Goal: Information Seeking & Learning: Find specific fact

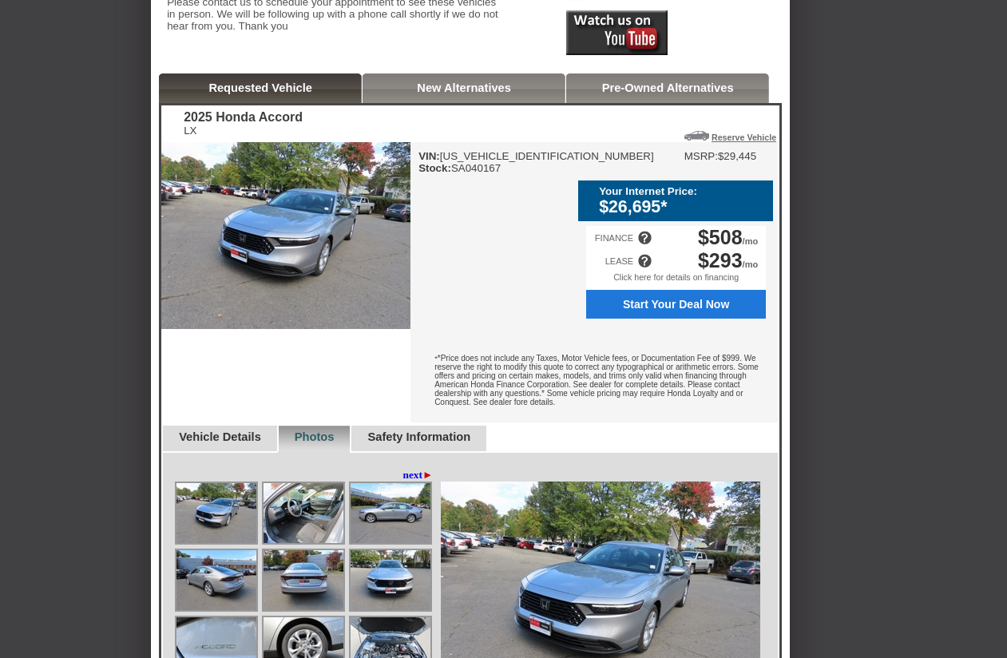
scroll to position [414, 0]
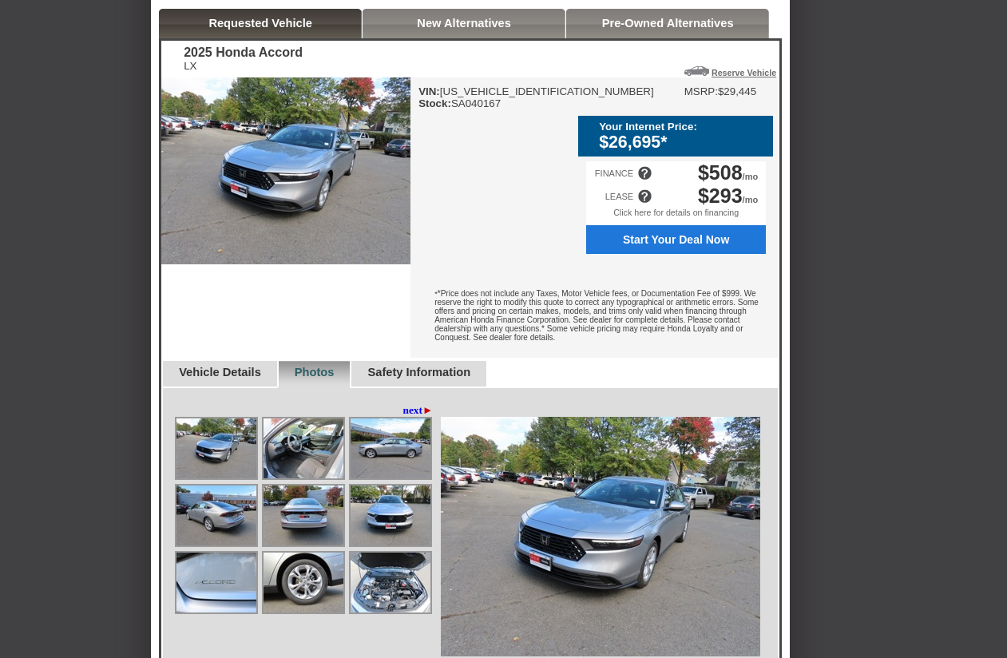
click at [710, 225] on div "Click here for details on financing" at bounding box center [676, 217] width 180 height 18
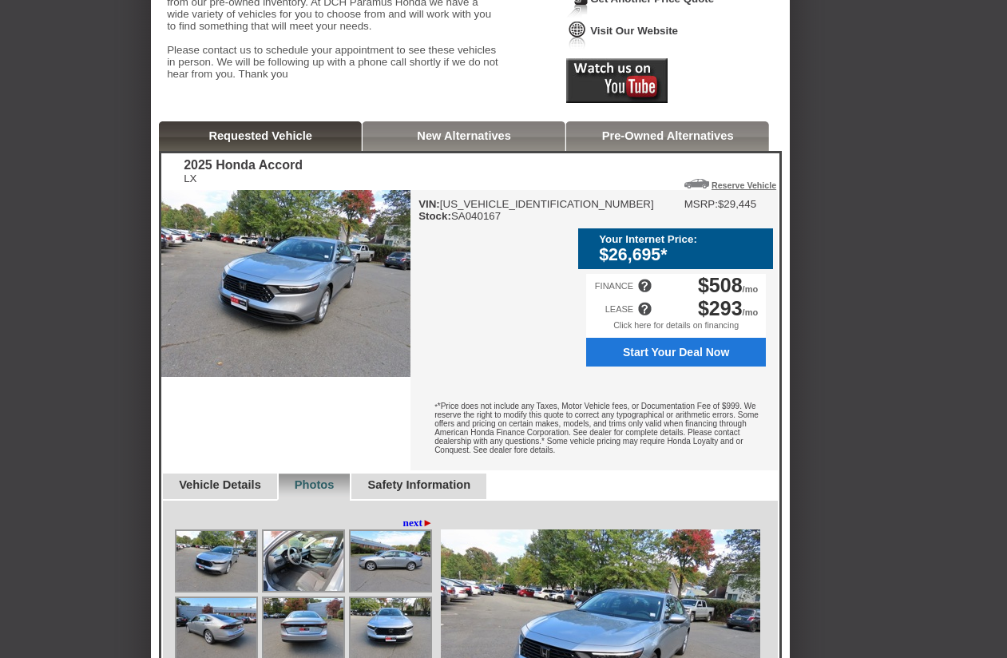
scroll to position [315, 0]
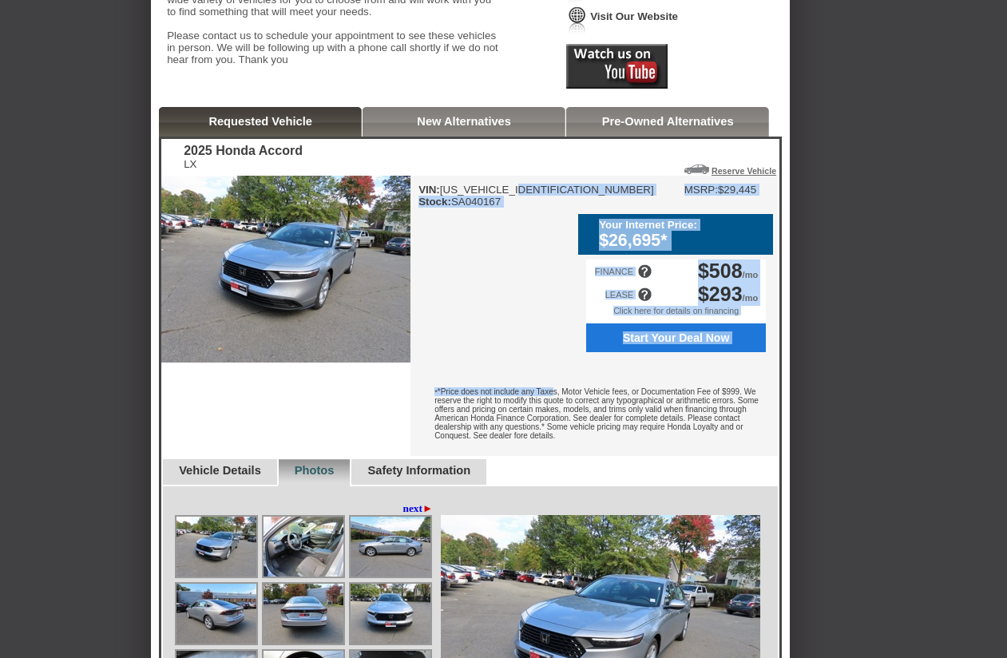
drag, startPoint x: 571, startPoint y: 217, endPoint x: 533, endPoint y: 222, distance: 37.8
click at [533, 222] on div "VIN: [US_VEHICLE_IDENTIFICATION_NUMBER] Stock: SA040167 MSRP: $29,445 Your Inte…" at bounding box center [593, 316] width 367 height 280
click at [520, 263] on div "VIN: [US_VEHICLE_IDENTIFICATION_NUMBER] Stock: SA040167 MSRP: $29,445 Your Inte…" at bounding box center [593, 316] width 367 height 280
click at [514, 248] on div "VIN: [US_VEHICLE_IDENTIFICATION_NUMBER] Stock: SA040167 MSRP: $29,445 Your Inte…" at bounding box center [593, 316] width 367 height 280
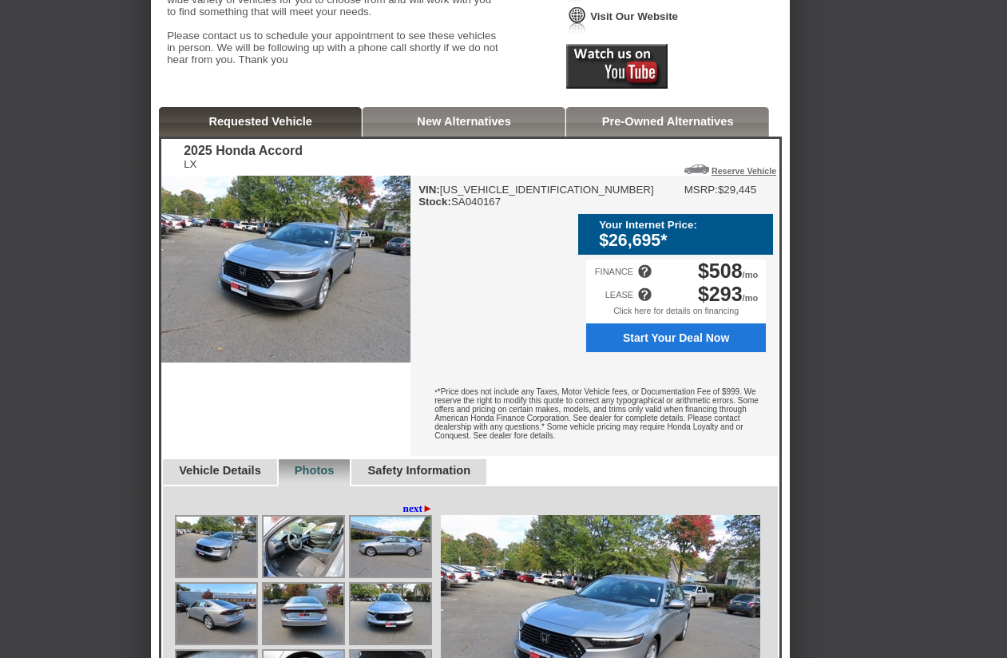
click at [905, 258] on div "Back To Quote Nn, DCH Paramus Honda is more than happy to schedule a meeting wi…" at bounding box center [503, 588] width 1007 height 1758
drag, startPoint x: 520, startPoint y: 233, endPoint x: 465, endPoint y: 232, distance: 55.1
click at [465, 208] on div "VIN: [US_VEHICLE_IDENTIFICATION_NUMBER] Stock: SA040167" at bounding box center [536, 196] width 236 height 24
click at [509, 260] on div "VIN: [US_VEHICLE_IDENTIFICATION_NUMBER] Stock: SA040167 MSRP: $29,445 Your Inte…" at bounding box center [593, 316] width 367 height 280
drag, startPoint x: 520, startPoint y: 237, endPoint x: 455, endPoint y: 234, distance: 64.8
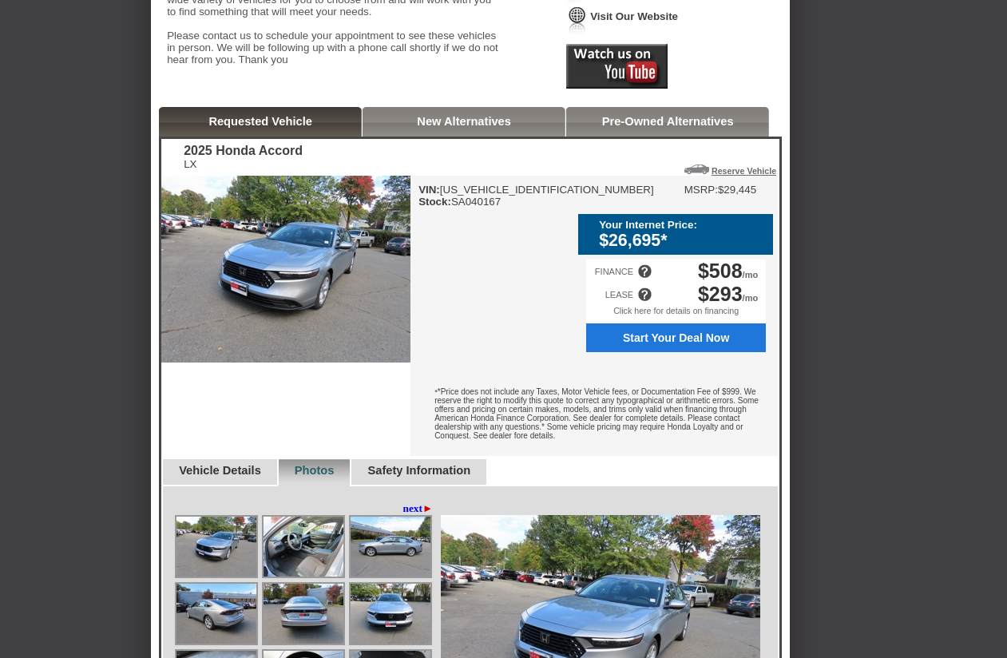
click at [444, 208] on div "VIN: [US_VEHICLE_IDENTIFICATION_NUMBER] Stock: SA040167" at bounding box center [536, 196] width 236 height 24
click at [526, 256] on div "VIN: [US_VEHICLE_IDENTIFICATION_NUMBER] Stock: SA040167 MSRP: $29,445 Your Inte…" at bounding box center [593, 316] width 367 height 280
drag, startPoint x: 518, startPoint y: 232, endPoint x: 521, endPoint y: 203, distance: 28.8
click at [521, 204] on div "VIN: [US_VEHICLE_IDENTIFICATION_NUMBER] Stock: SA040167 MSRP: $29,445 Your Inte…" at bounding box center [593, 316] width 367 height 280
click at [521, 276] on div "VIN: [US_VEHICLE_IDENTIFICATION_NUMBER] Stock: SA040167 MSRP: $29,445 Your Inte…" at bounding box center [593, 316] width 367 height 280
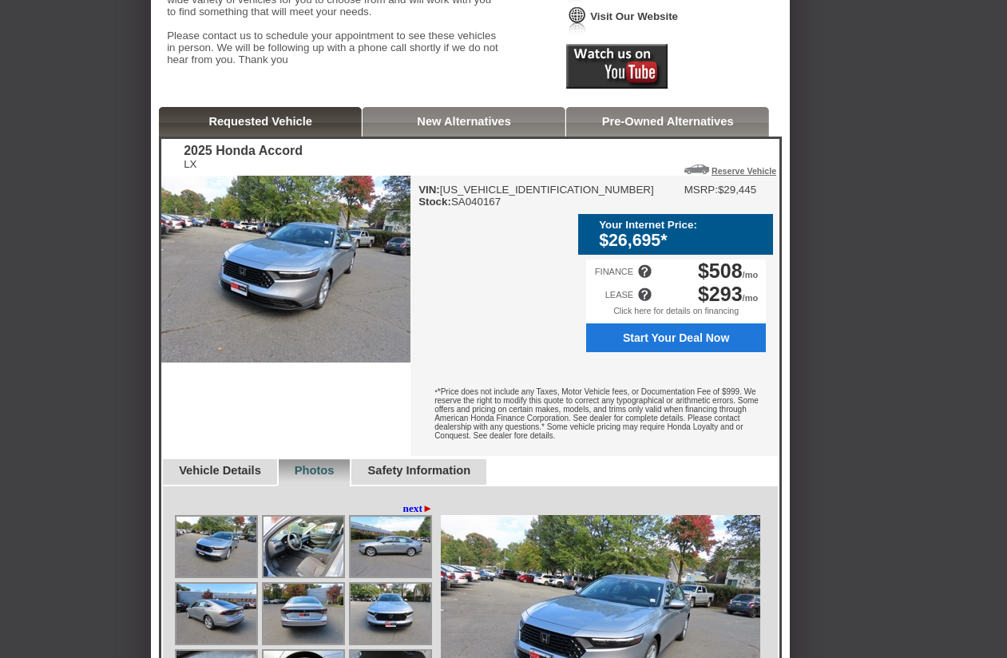
drag, startPoint x: 699, startPoint y: 217, endPoint x: 707, endPoint y: 212, distance: 9.3
click at [700, 216] on div "VIN: [US_VEHICLE_IDENTIFICATION_NUMBER] Stock: SA040167 MSRP: $29,445 Your Inte…" at bounding box center [593, 316] width 367 height 280
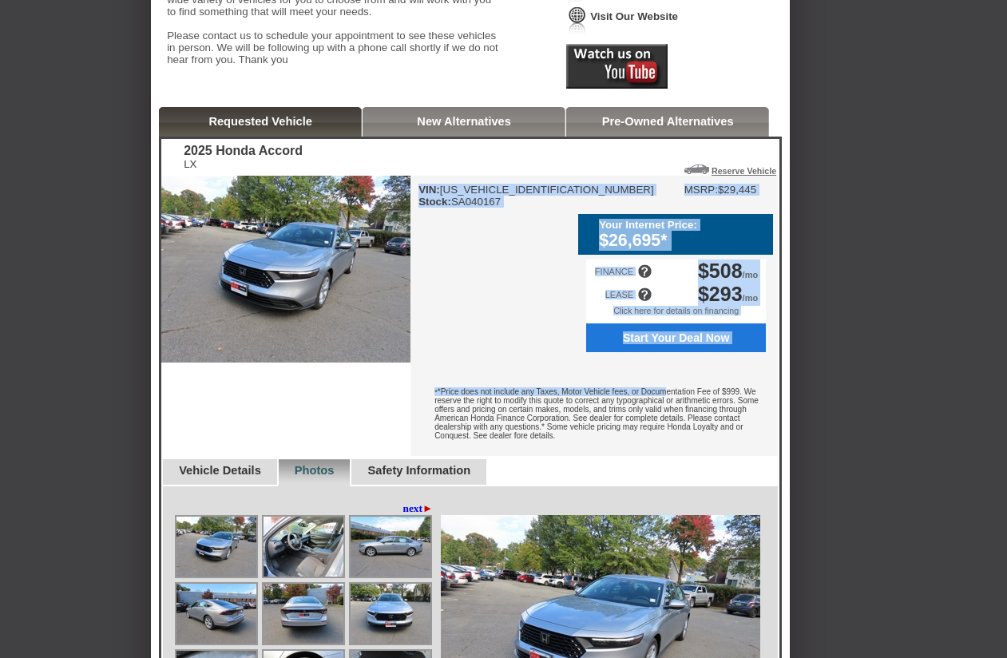
drag, startPoint x: 691, startPoint y: 218, endPoint x: 422, endPoint y: 217, distance: 269.1
click at [422, 217] on div "VIN: [US_VEHICLE_IDENTIFICATION_NUMBER] Stock: SA040167 MSRP: $29,445 Your Inte…" at bounding box center [593, 316] width 367 height 280
click at [510, 290] on div "VIN: [US_VEHICLE_IDENTIFICATION_NUMBER] Stock: SA040167 MSRP: $29,445 Your Inte…" at bounding box center [593, 316] width 367 height 280
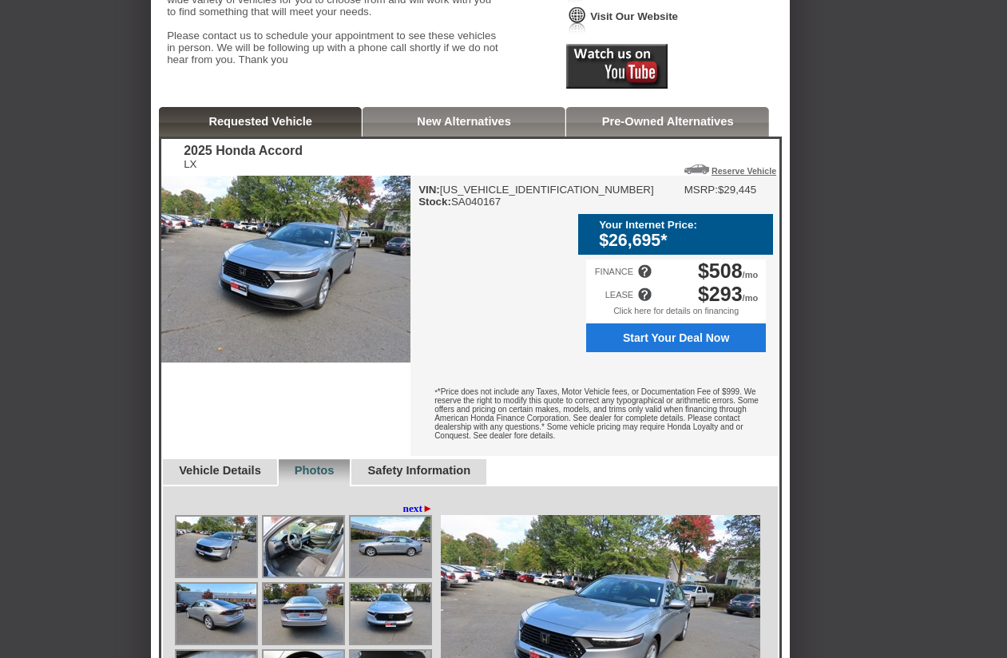
click at [515, 208] on div "VIN: [US_VEHICLE_IDENTIFICATION_NUMBER] Stock: SA040167" at bounding box center [536, 196] width 236 height 24
drag, startPoint x: 515, startPoint y: 236, endPoint x: 433, endPoint y: 218, distance: 84.1
click at [433, 208] on div "VIN: [US_VEHICLE_IDENTIFICATION_NUMBER] Stock: SA040167" at bounding box center [536, 196] width 236 height 24
copy div "VIN: [US_VEHICLE_IDENTIFICATION_NUMBER] Stock: SA040167"
